Goal: Information Seeking & Learning: Learn about a topic

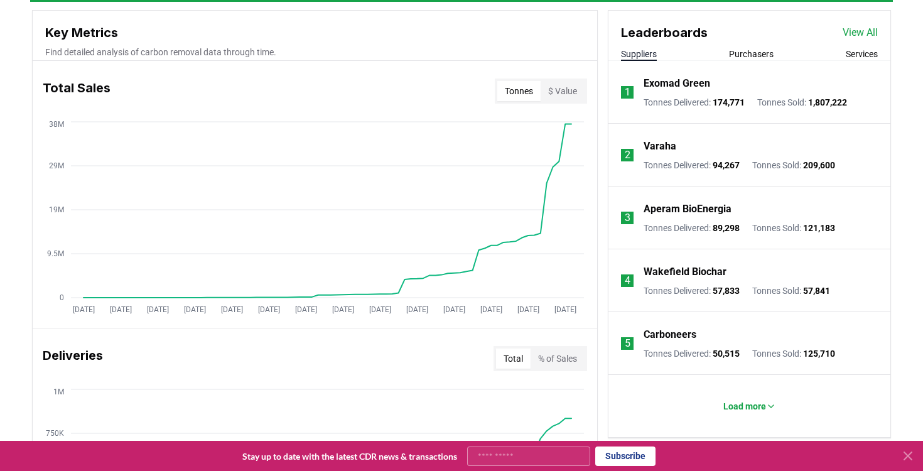
scroll to position [418, 0]
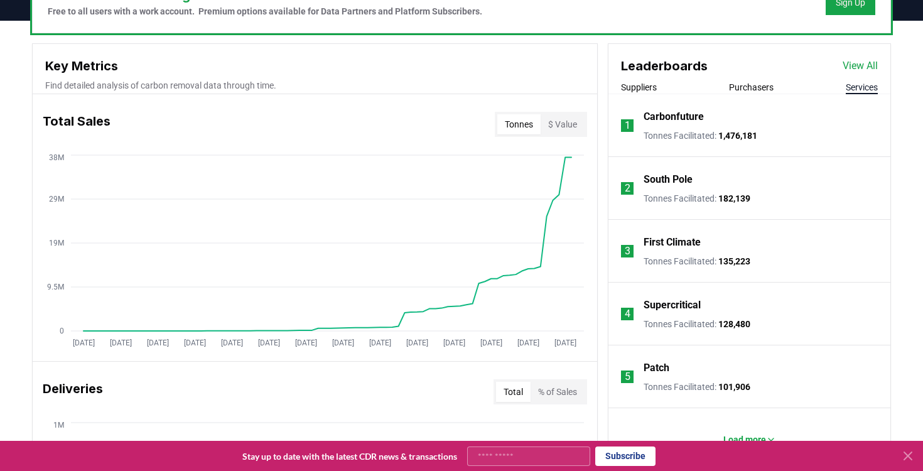
click at [846, 85] on button "Services" at bounding box center [862, 87] width 32 height 13
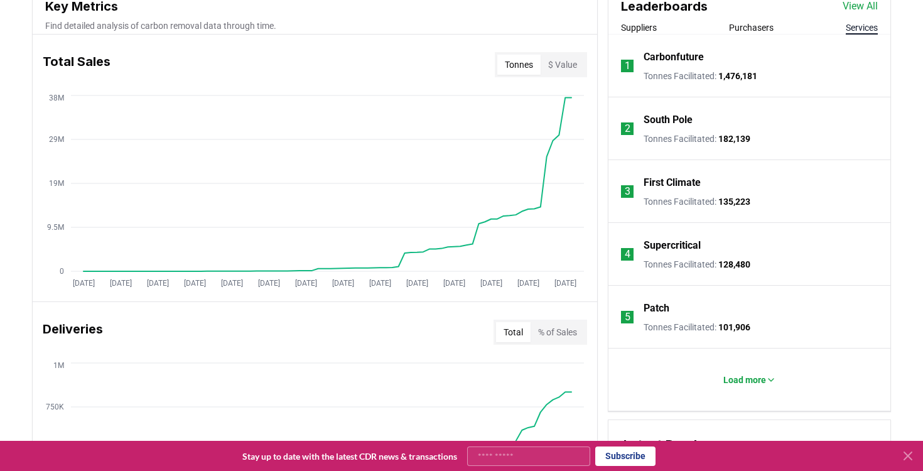
scroll to position [491, 0]
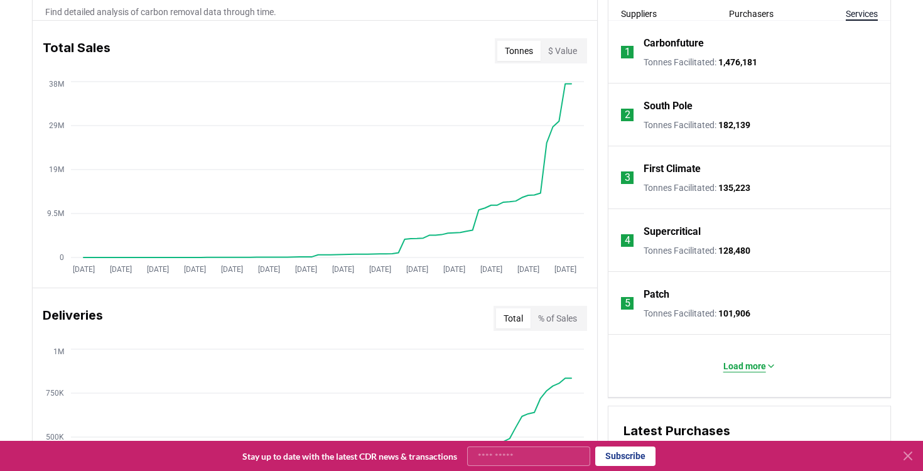
click at [757, 362] on p "Load more" at bounding box center [744, 366] width 43 height 13
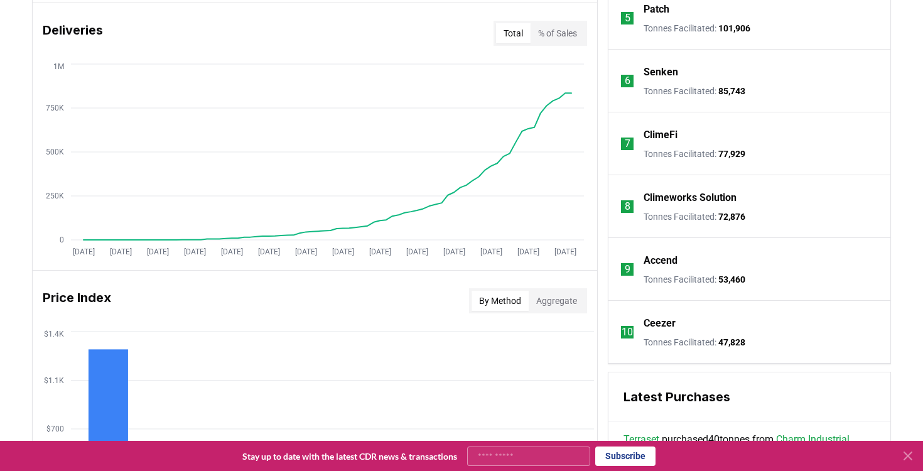
scroll to position [778, 0]
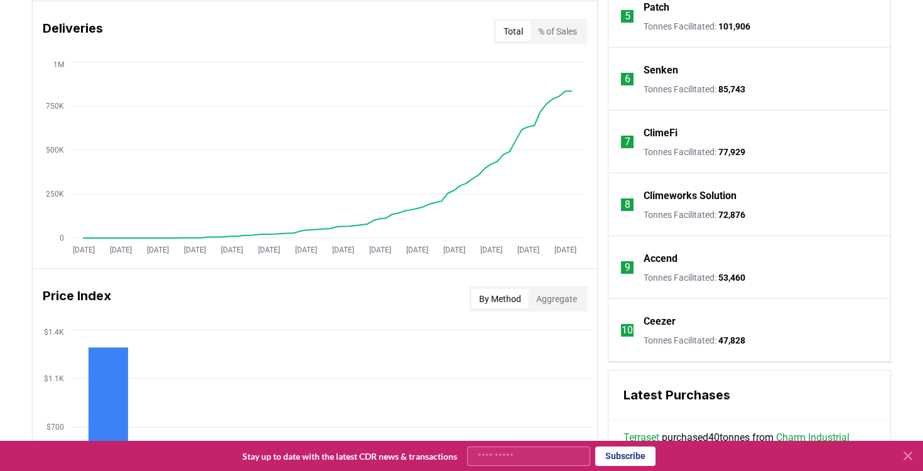
click at [652, 322] on p "Ceezer" at bounding box center [660, 321] width 32 height 15
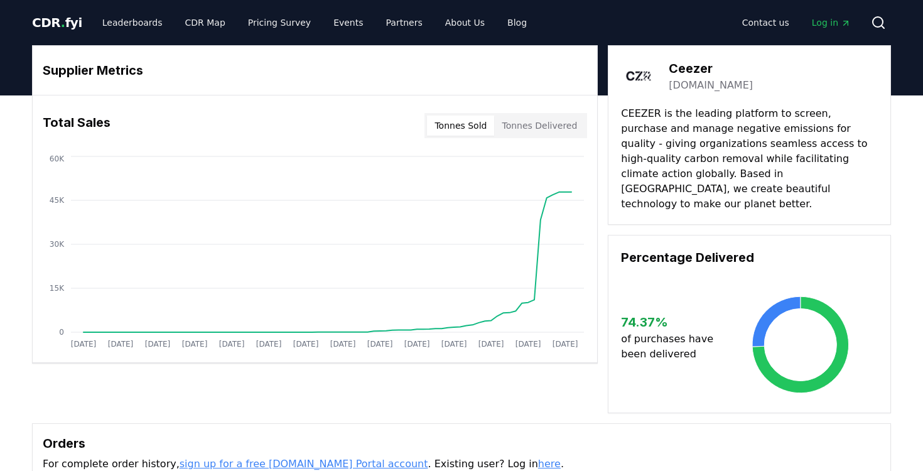
click at [472, 127] on button "Tonnes Sold" at bounding box center [460, 126] width 67 height 20
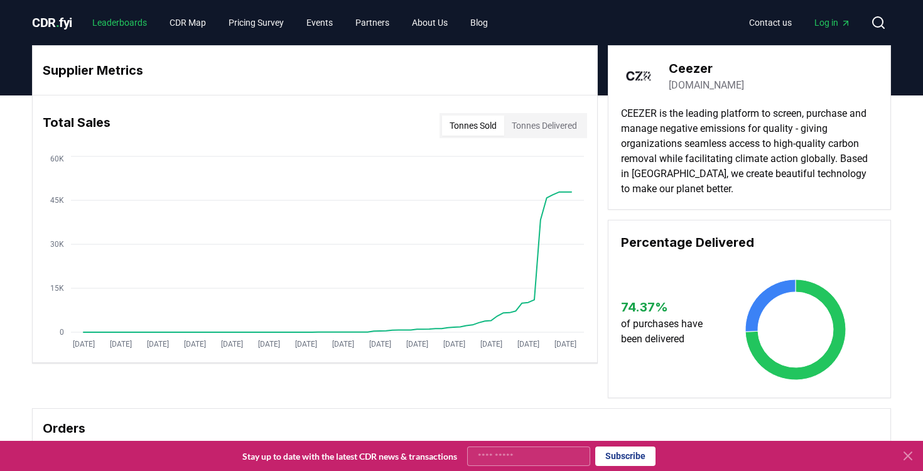
click at [100, 12] on link "Leaderboards" at bounding box center [119, 22] width 75 height 23
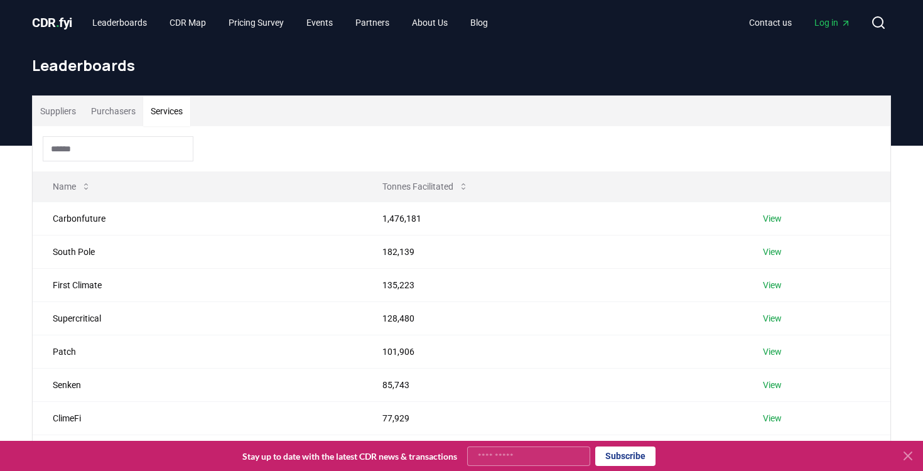
click at [180, 112] on button "Services" at bounding box center [166, 111] width 47 height 30
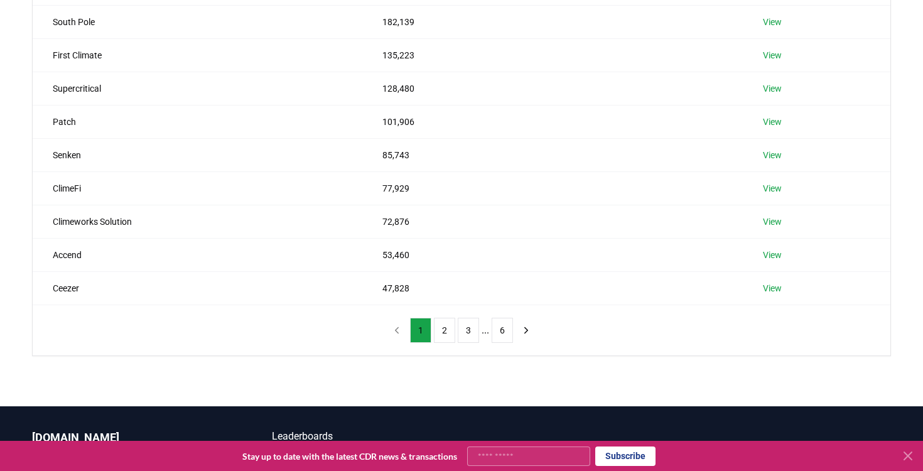
scroll to position [230, 0]
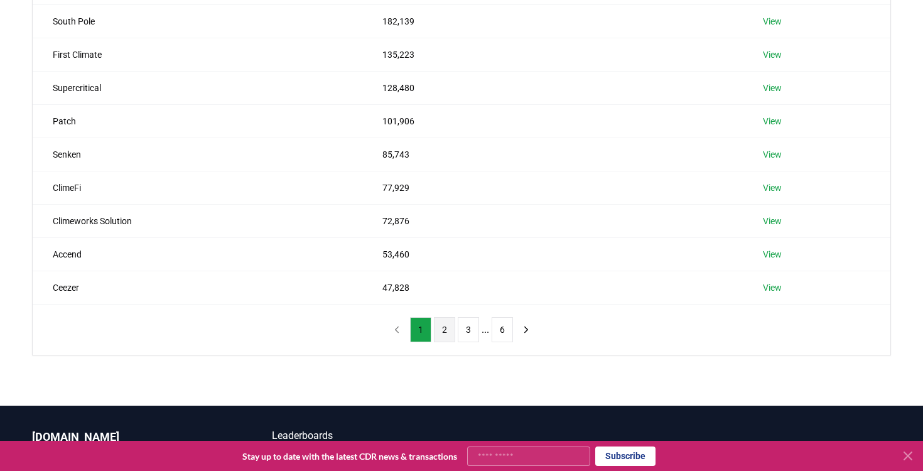
click at [436, 326] on button "2" at bounding box center [444, 329] width 21 height 25
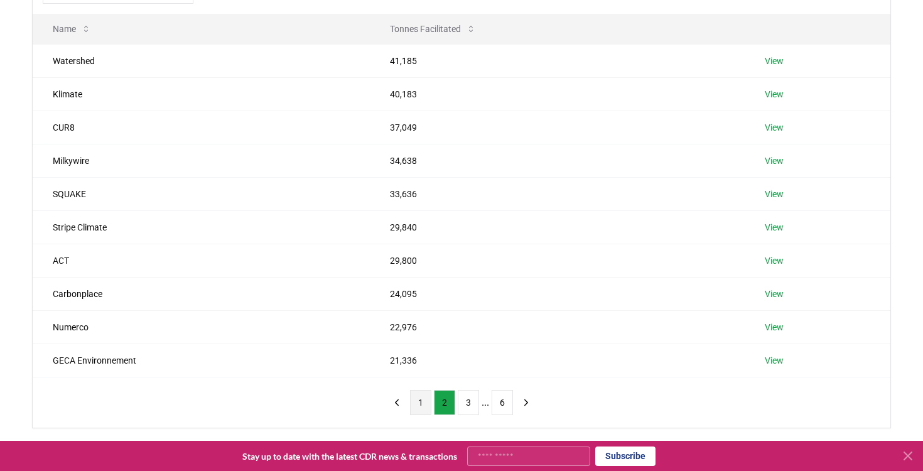
scroll to position [155, 0]
